Goal: Transaction & Acquisition: Purchase product/service

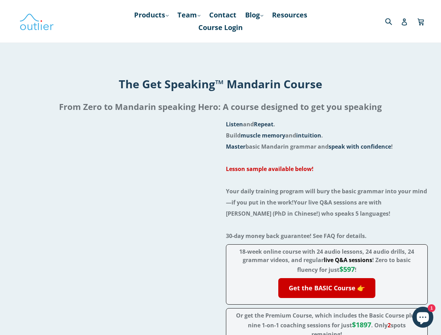
click at [220, 168] on div "Listen and Repeat . Build muscle memory and intuition . Master basic Mandarin g…" at bounding box center [220, 254] width 414 height 270
click at [149, 15] on link "Products .cls-1{fill:#231f20} expand" at bounding box center [152, 15] width 42 height 13
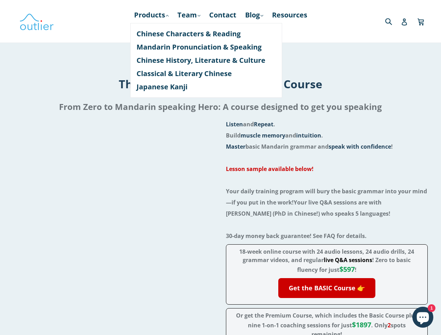
click at [326, 288] on link "Get the BASIC Course 👉" at bounding box center [326, 288] width 97 height 20
